Goal: Task Accomplishment & Management: Complete application form

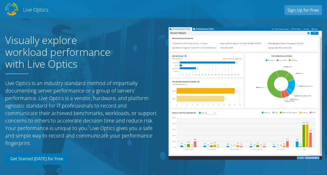
click at [52, 159] on link "Get Started [DATE] for Free" at bounding box center [36, 158] width 63 height 11
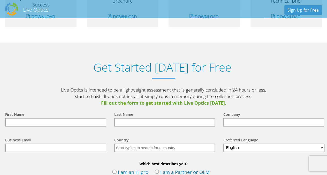
scroll to position [536, 0]
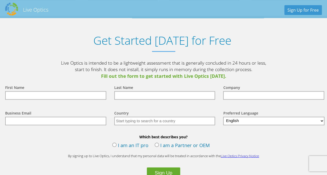
click at [70, 93] on input "text" at bounding box center [55, 95] width 101 height 9
type input "AKASH"
type input "RAJAN"
type input "Bourntec Solution"
type input "akash.r@bourntec.com"
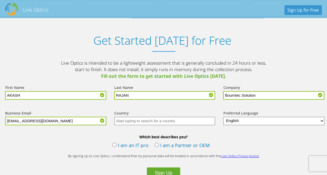
click at [130, 121] on input "text" at bounding box center [164, 121] width 101 height 9
type input "[GEOGRAPHIC_DATA]"
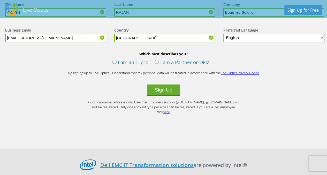
scroll to position [619, 0]
click at [114, 59] on label "I am an IT pro" at bounding box center [130, 63] width 36 height 8
click at [0, 0] on input "I am an IT pro" at bounding box center [0, 0] width 0 height 0
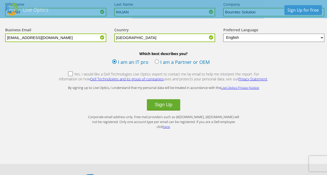
click at [60, 73] on label "Yes, I would like a Dell Technologies Live Optics expert to contact me by email…" at bounding box center [164, 76] width 210 height 11
click at [0, 0] on input "Yes, I would like a Dell Technologies Live Optics expert to contact me by email…" at bounding box center [0, 0] width 0 height 0
click at [158, 102] on button "Sign Up" at bounding box center [163, 104] width 33 height 11
